Goal: Book appointment/travel/reservation

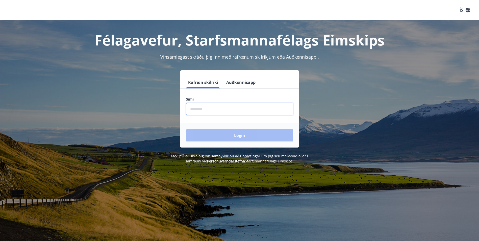
click at [195, 112] on input "phone" at bounding box center [239, 109] width 107 height 12
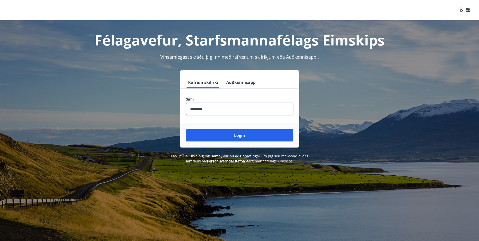
type input "********"
click at [186, 129] on button "Login" at bounding box center [239, 135] width 107 height 12
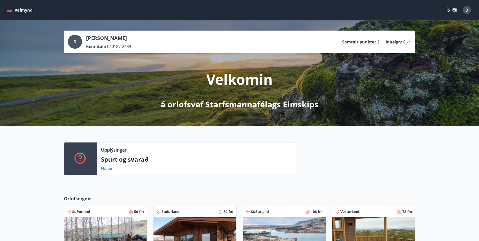
click at [8, 9] on icon "menu" at bounding box center [9, 9] width 5 height 1
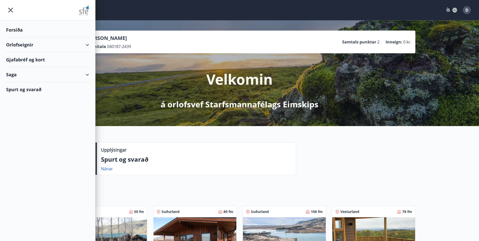
click at [25, 47] on div "Orlofseignir" at bounding box center [47, 44] width 83 height 15
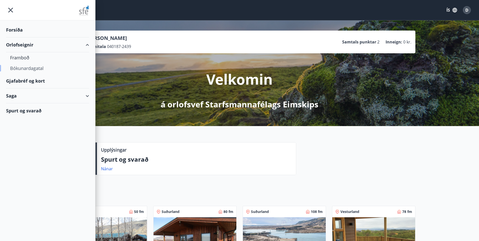
click at [22, 69] on div "Bókunardagatal" at bounding box center [47, 68] width 75 height 11
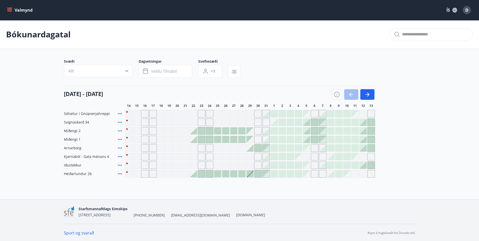
scroll to position [1, 0]
click at [299, 157] on div "Gráir dagar eru ekki bókanlegir" at bounding box center [298, 155] width 7 height 7
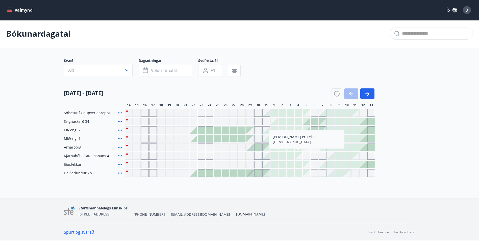
click at [330, 155] on div at bounding box center [330, 155] width 7 height 7
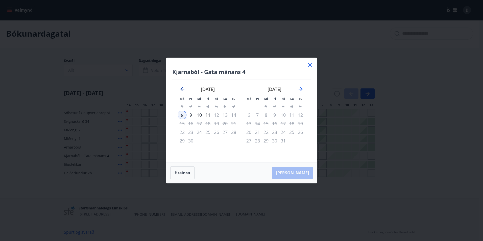
click at [183, 91] on icon "Move backward to switch to the previous month." at bounding box center [182, 89] width 6 height 6
click at [249, 117] on div "8" at bounding box center [249, 115] width 9 height 9
click at [273, 116] on div "11" at bounding box center [274, 115] width 9 height 9
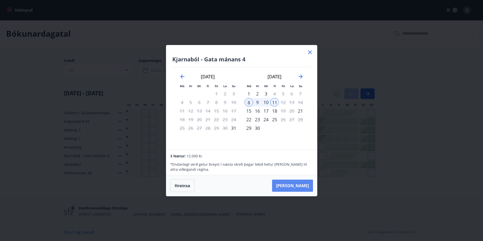
click at [292, 186] on button "Taka Frá" at bounding box center [292, 186] width 41 height 12
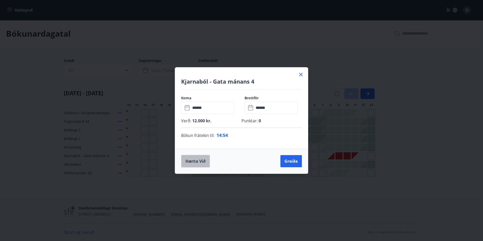
click at [193, 160] on button "Hætta við" at bounding box center [195, 161] width 29 height 13
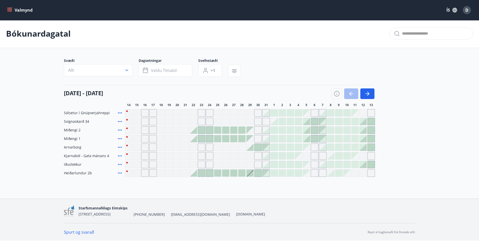
click at [42, 153] on main "Bókunardagatal Svæði Allt Dagsetningar Veldu tímabil Svefnstæði +1 14 ágúst - 1…" at bounding box center [239, 97] width 479 height 157
click at [364, 90] on button "button" at bounding box center [368, 93] width 14 height 11
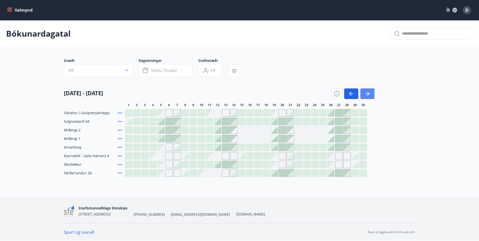
click at [365, 91] on icon "button" at bounding box center [368, 94] width 6 height 6
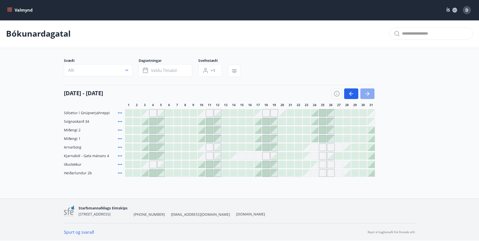
click at [370, 92] on icon "button" at bounding box center [368, 94] width 6 height 6
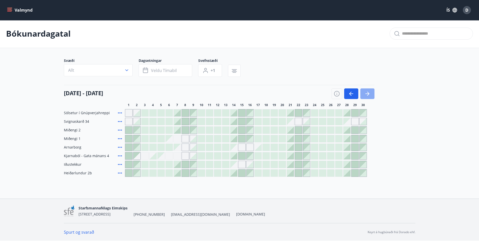
click at [365, 91] on icon "button" at bounding box center [368, 94] width 6 height 6
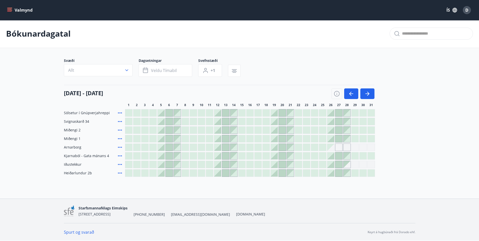
click at [236, 165] on div at bounding box center [233, 164] width 7 height 7
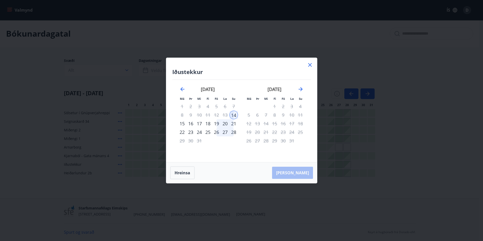
click at [312, 64] on icon at bounding box center [310, 65] width 6 height 6
